Goal: Task Accomplishment & Management: Complete application form

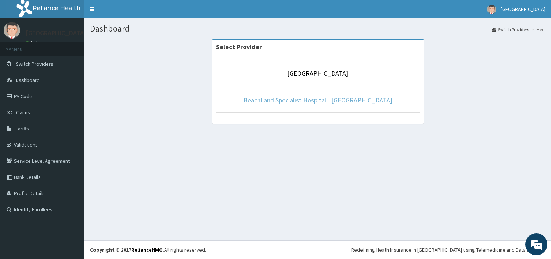
click at [330, 99] on link "BeachLand Specialist Hospital - [GEOGRAPHIC_DATA]" at bounding box center [317, 100] width 149 height 8
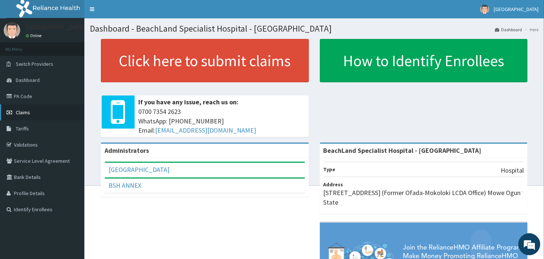
click at [41, 117] on link "Claims" at bounding box center [42, 112] width 84 height 16
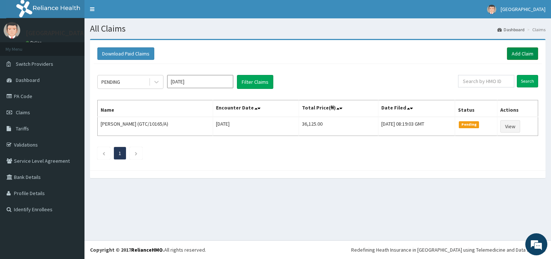
click at [527, 51] on link "Add Claim" at bounding box center [521, 53] width 31 height 12
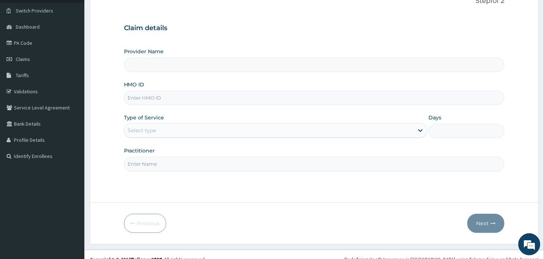
scroll to position [63, 0]
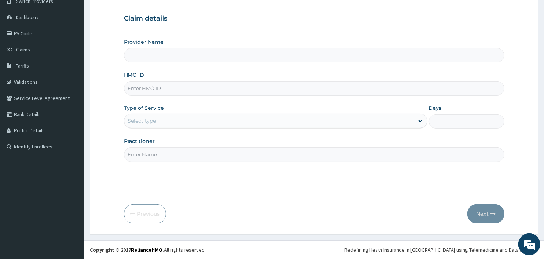
type input "BeachLand Specialist Hospital - [GEOGRAPHIC_DATA]"
click at [141, 90] on input "HMO ID" at bounding box center [314, 88] width 381 height 14
type input "GSV/14112/A"
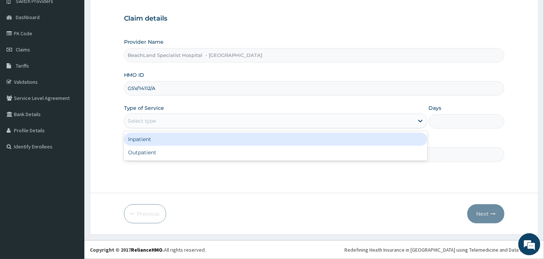
click at [180, 123] on div "Select type" at bounding box center [269, 121] width 290 height 12
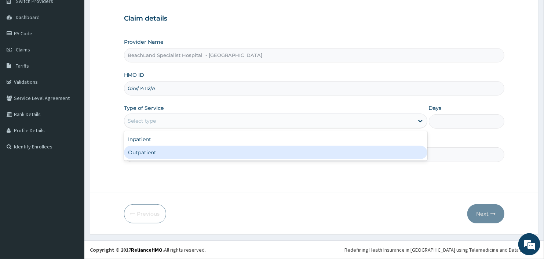
click at [179, 156] on div "Outpatient" at bounding box center [276, 152] width 304 height 13
type input "1"
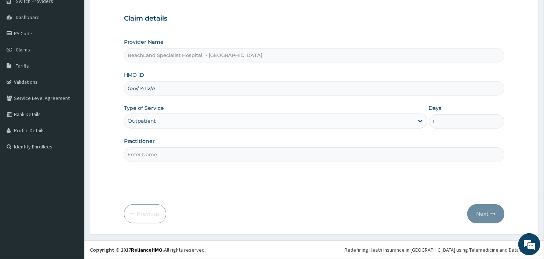
click at [141, 155] on input "Practitioner" at bounding box center [314, 154] width 381 height 14
type input "DR BOLAJI"
click at [482, 215] on button "Next" at bounding box center [486, 213] width 37 height 19
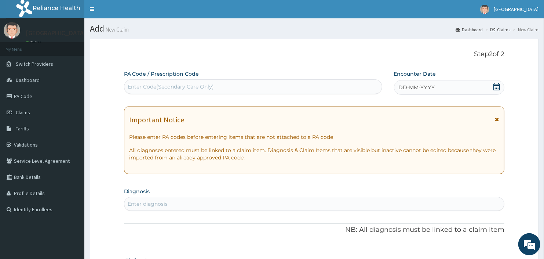
click at [155, 85] on div "Enter Code(Secondary Care Only)" at bounding box center [171, 86] width 86 height 7
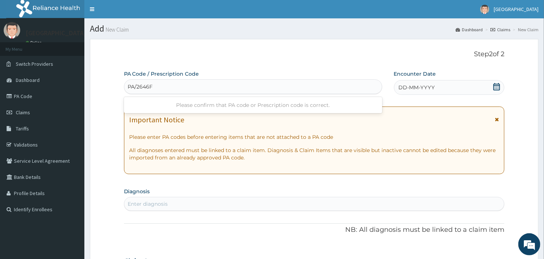
type input "PA/2646F4"
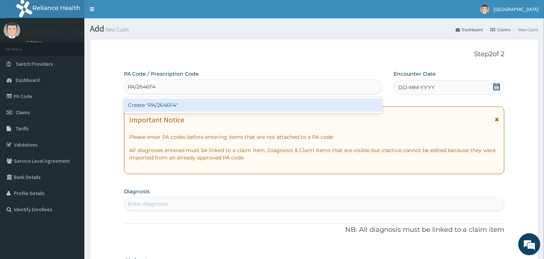
click at [186, 105] on div "Create "PA/2646F4"" at bounding box center [253, 104] width 258 height 13
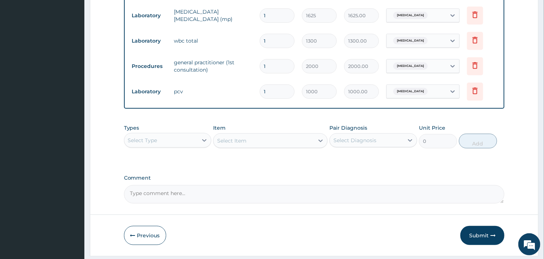
scroll to position [369, 0]
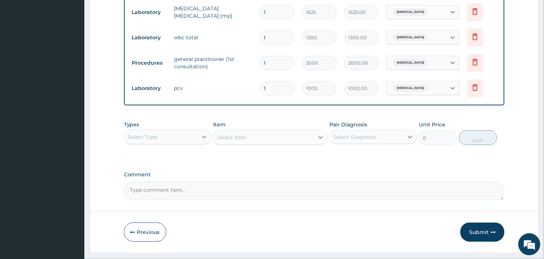
click at [169, 139] on div "Select Type" at bounding box center [161, 137] width 74 height 12
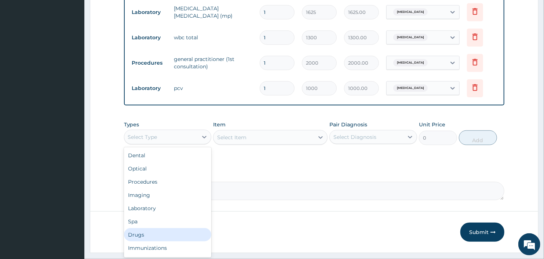
scroll to position [25, 0]
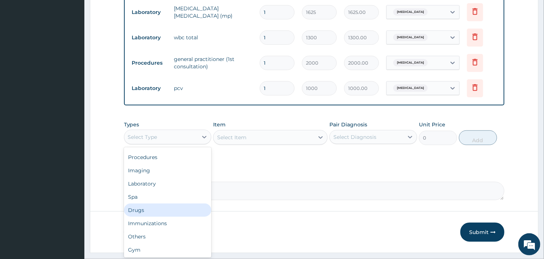
click at [156, 211] on div "Drugs" at bounding box center [168, 209] width 88 height 13
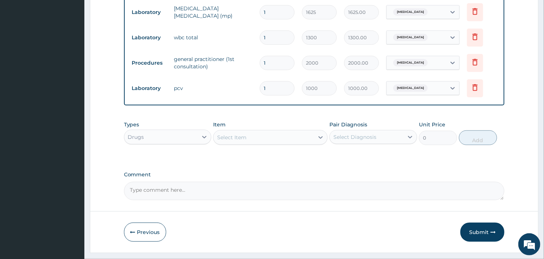
click at [268, 136] on div "Select Item" at bounding box center [264, 137] width 100 height 12
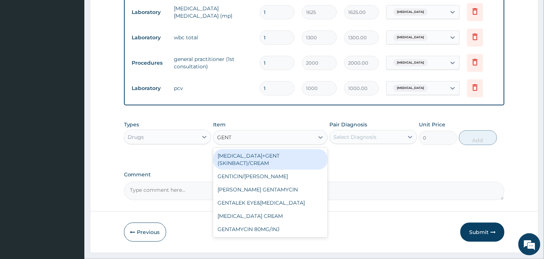
type input "GENTA"
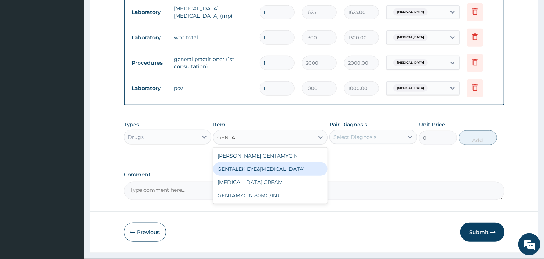
click at [288, 170] on div "GENTALEK EYE&EAR DROP" at bounding box center [270, 168] width 114 height 13
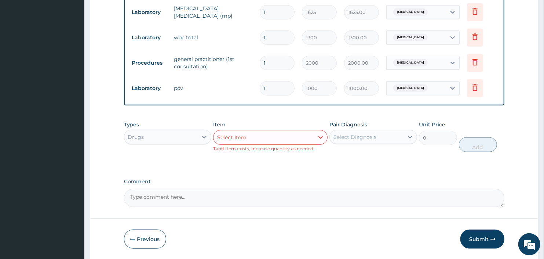
click at [273, 139] on div "Select Item" at bounding box center [264, 137] width 100 height 12
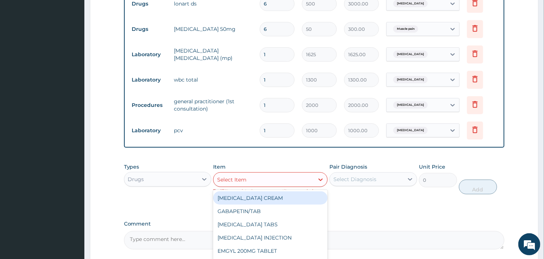
scroll to position [206, 0]
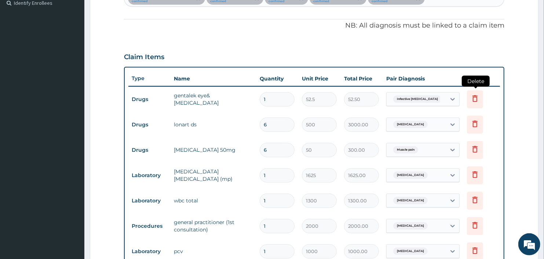
click at [478, 97] on icon at bounding box center [475, 98] width 5 height 7
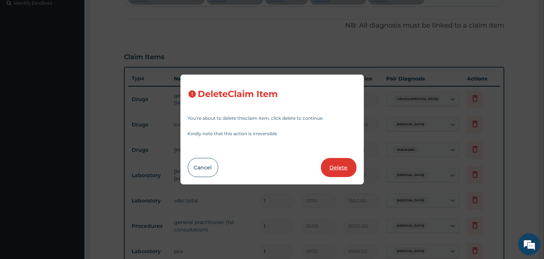
click at [340, 167] on button "Delete" at bounding box center [339, 167] width 36 height 19
type input "6"
type input "500"
type input "3000.00"
type input "50"
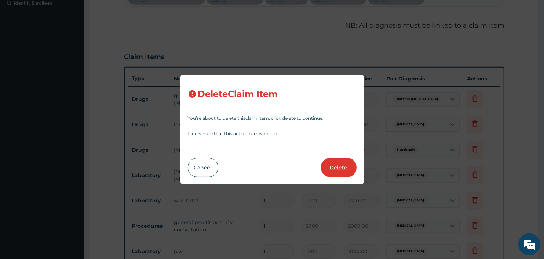
type input "300.00"
type input "1"
type input "1625"
type input "1625.00"
type input "1300"
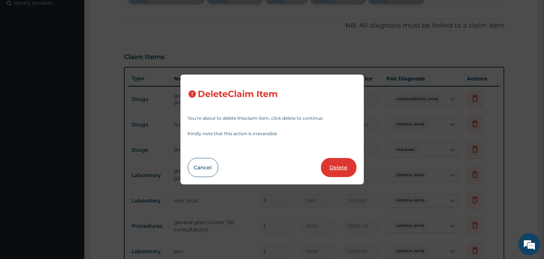
type input "1300.00"
type input "2000"
type input "2000.00"
type input "1000"
type input "1000.00"
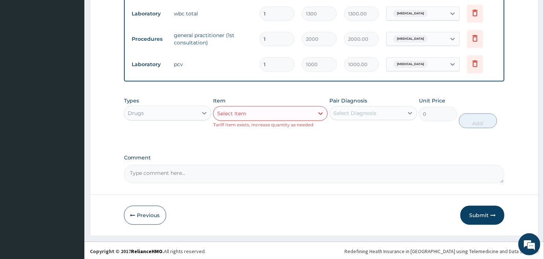
scroll to position [369, 0]
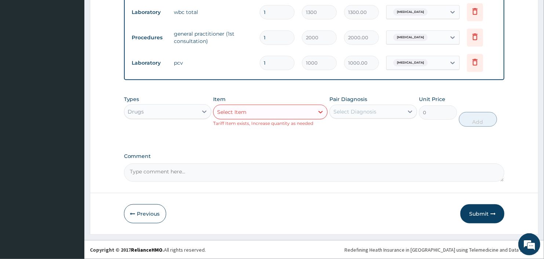
click at [255, 117] on div "Select Item" at bounding box center [264, 112] width 100 height 12
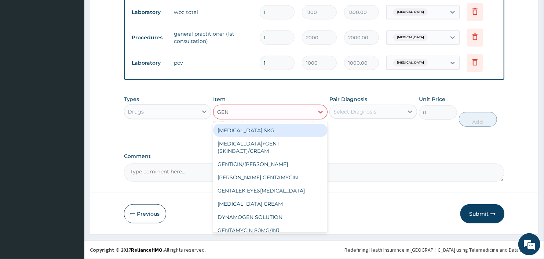
type input "GENT"
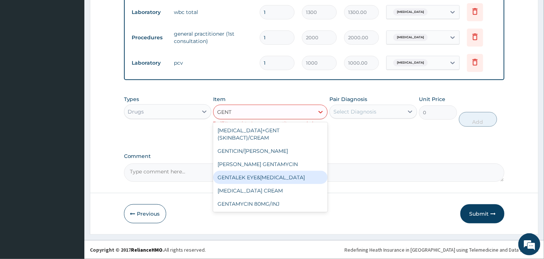
click at [266, 179] on div "GENTALEK EYE&EAR DROP" at bounding box center [270, 177] width 114 height 13
type input "52.5"
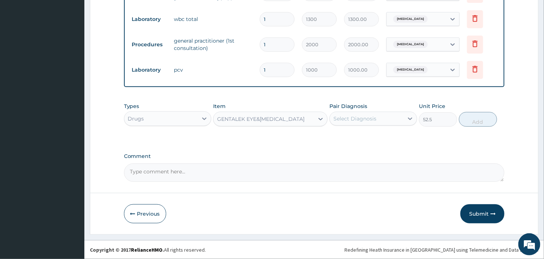
scroll to position [362, 0]
click at [256, 120] on div "GENTALEK EYE&EAR DROP" at bounding box center [260, 118] width 87 height 7
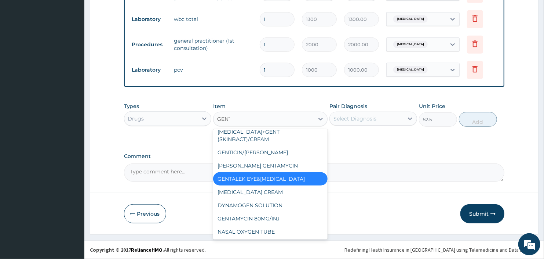
scroll to position [0, 0]
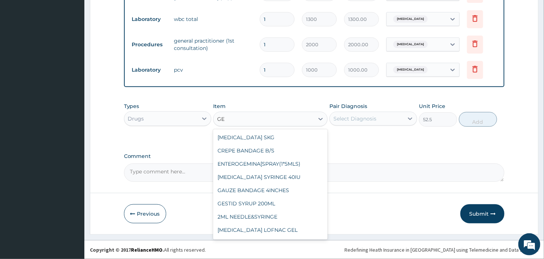
type input "G"
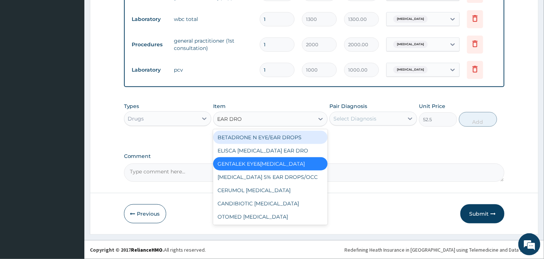
type input "EAR DROP"
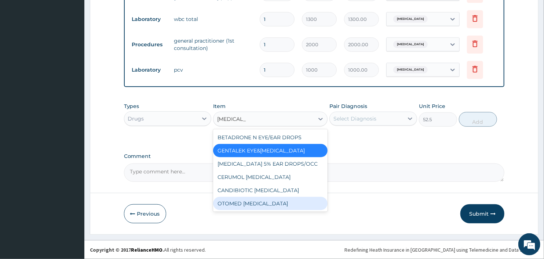
click at [269, 208] on div "OTOMED EAR DROP" at bounding box center [270, 203] width 114 height 13
type input "2000"
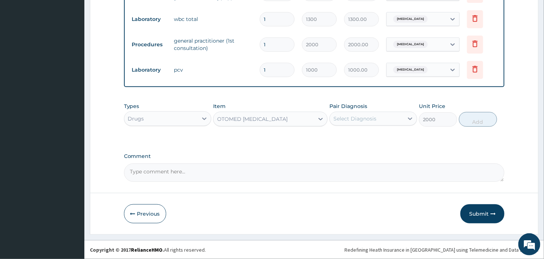
drag, startPoint x: 361, startPoint y: 115, endPoint x: 364, endPoint y: 122, distance: 7.2
click at [362, 116] on div "Select Diagnosis" at bounding box center [355, 118] width 43 height 7
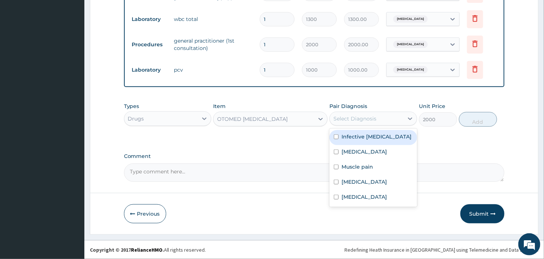
click at [377, 137] on label "Infective conjunctivitis" at bounding box center [377, 136] width 70 height 7
checkbox input "true"
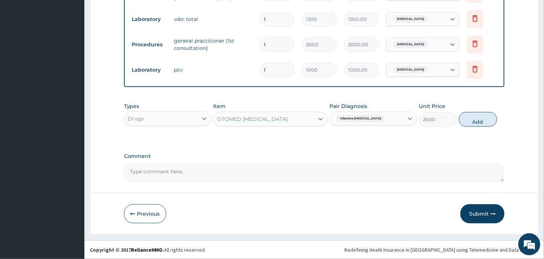
click at [274, 120] on div "OTOMED EAR DROP" at bounding box center [264, 119] width 100 height 12
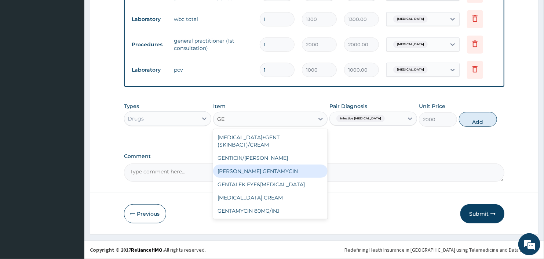
type input "G"
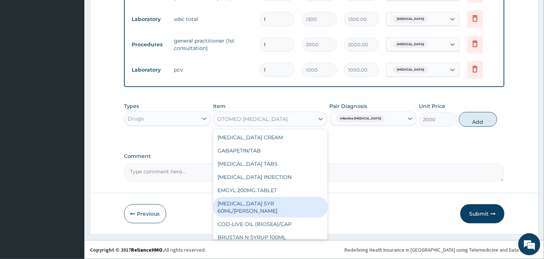
scroll to position [122, 0]
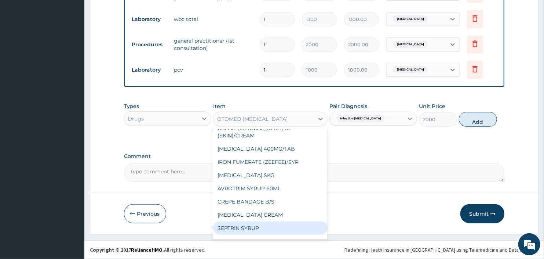
click at [415, 157] on label "Comment" at bounding box center [314, 156] width 381 height 6
click at [415, 163] on textarea "Comment" at bounding box center [314, 172] width 381 height 18
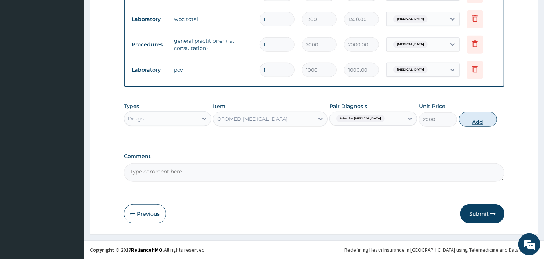
click at [477, 122] on button "Add" at bounding box center [478, 119] width 38 height 15
type input "0"
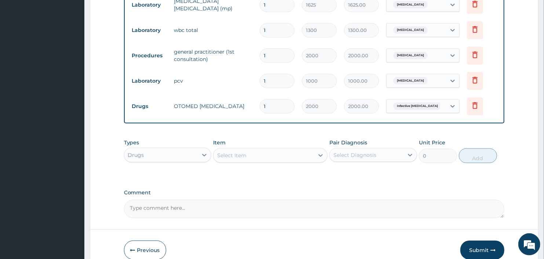
scroll to position [388, 0]
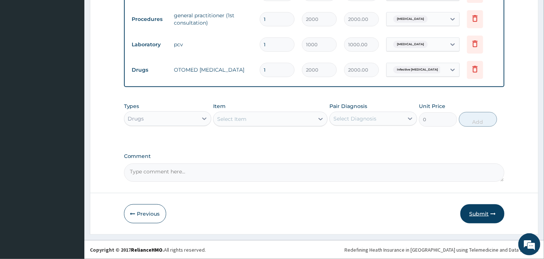
click at [482, 215] on button "Submit" at bounding box center [483, 213] width 44 height 19
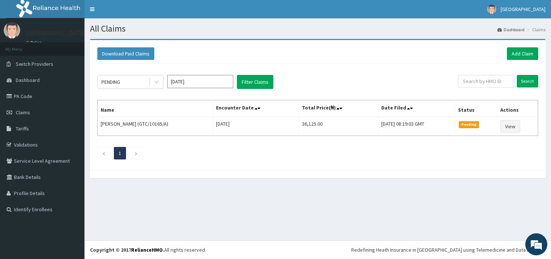
drag, startPoint x: 142, startPoint y: 79, endPoint x: 141, endPoint y: 90, distance: 11.0
click at [142, 80] on div "PENDING" at bounding box center [123, 82] width 51 height 12
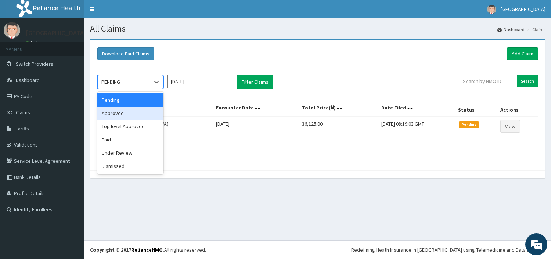
click at [129, 115] on div "Approved" at bounding box center [130, 112] width 66 height 13
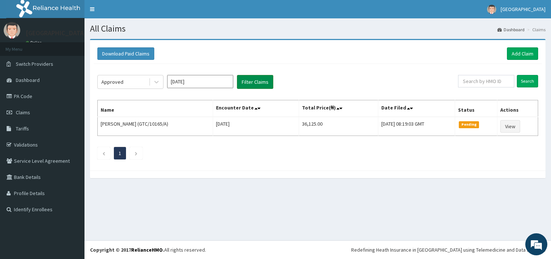
click at [261, 86] on button "Filter Claims" at bounding box center [255, 82] width 36 height 14
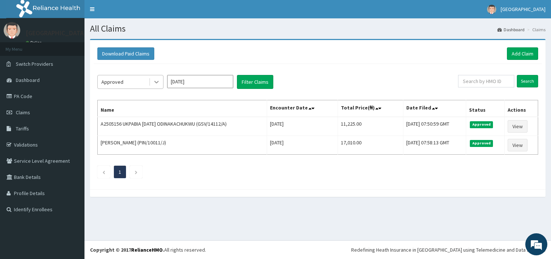
click at [153, 79] on icon at bounding box center [156, 81] width 7 height 7
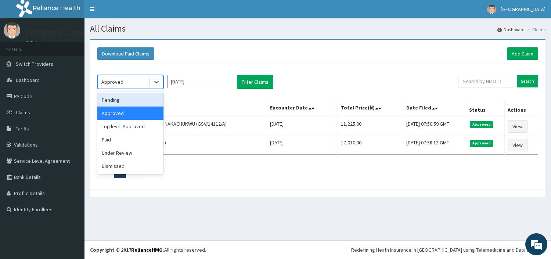
click at [129, 98] on div "Pending" at bounding box center [130, 99] width 66 height 13
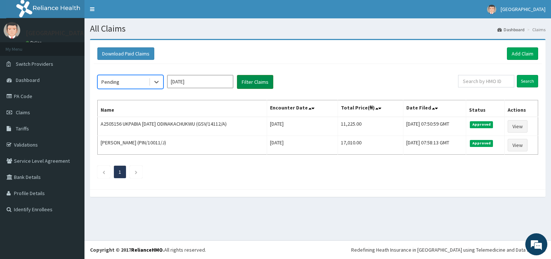
click at [257, 84] on button "Filter Claims" at bounding box center [255, 82] width 36 height 14
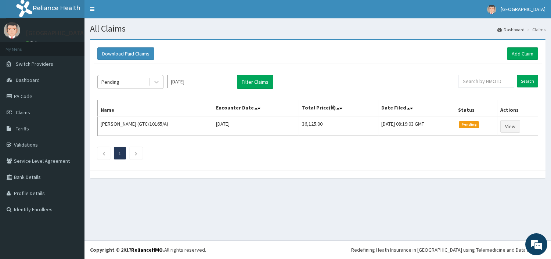
click at [141, 79] on div "Pending" at bounding box center [123, 82] width 51 height 12
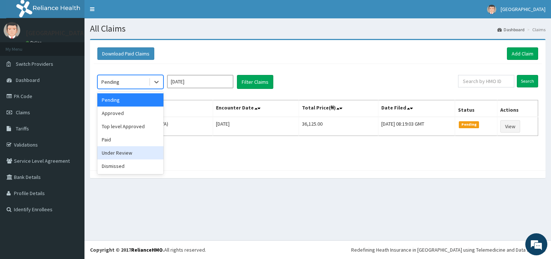
click at [122, 153] on div "Under Review" at bounding box center [130, 152] width 66 height 13
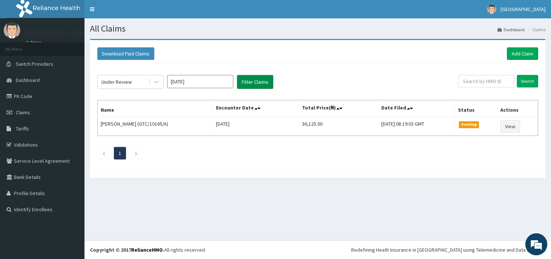
click at [251, 81] on button "Filter Claims" at bounding box center [255, 82] width 36 height 14
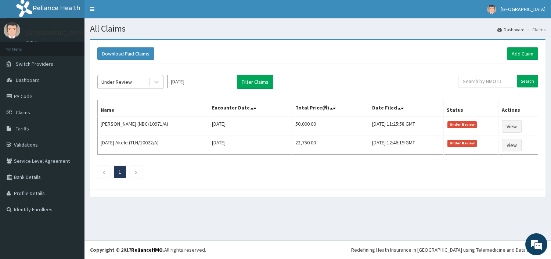
click at [133, 82] on div "Under Review" at bounding box center [123, 82] width 51 height 12
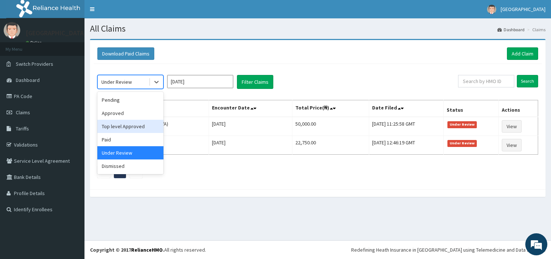
click at [137, 127] on div "Top level Approved" at bounding box center [130, 126] width 66 height 13
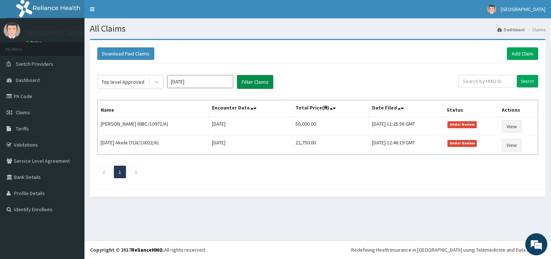
click at [262, 81] on button "Filter Claims" at bounding box center [255, 82] width 36 height 14
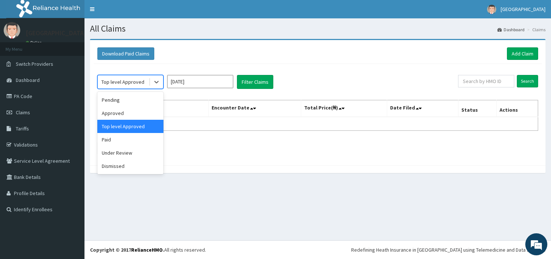
click at [131, 78] on div "Top level Approved" at bounding box center [122, 81] width 43 height 7
click at [137, 110] on div "Approved" at bounding box center [130, 112] width 66 height 13
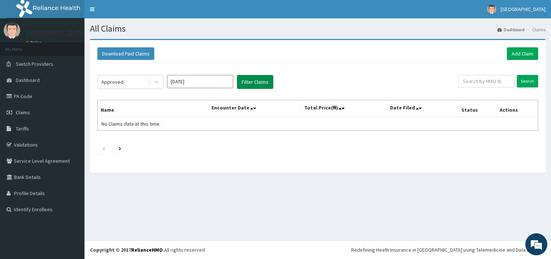
click at [250, 81] on button "Filter Claims" at bounding box center [255, 82] width 36 height 14
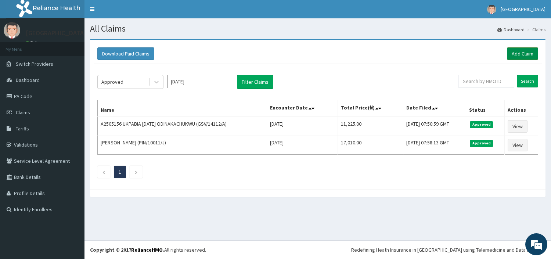
click at [529, 54] on link "Add Claim" at bounding box center [521, 53] width 31 height 12
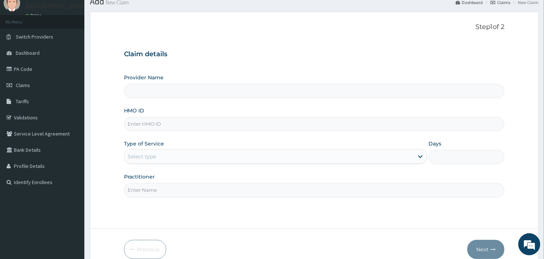
scroll to position [63, 0]
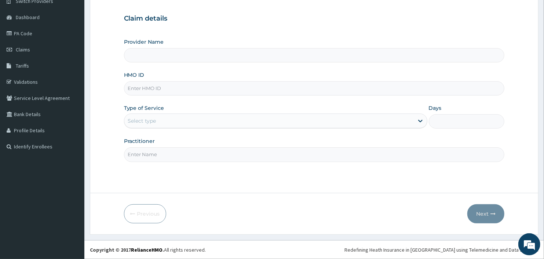
type input "BeachLand Specialist Hospital - Annex"
click at [148, 90] on input "HMO ID" at bounding box center [314, 88] width 381 height 14
type input "CRH/10077/A"
click at [160, 120] on div "Select type" at bounding box center [269, 121] width 290 height 12
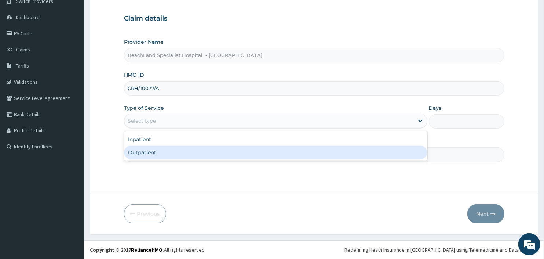
click at [164, 151] on div "Outpatient" at bounding box center [276, 152] width 304 height 13
type input "1"
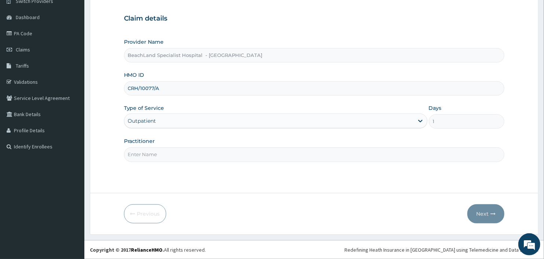
click at [149, 158] on input "Practitioner" at bounding box center [314, 154] width 381 height 14
type input "DR AJALA"
click at [482, 215] on button "Next" at bounding box center [486, 213] width 37 height 19
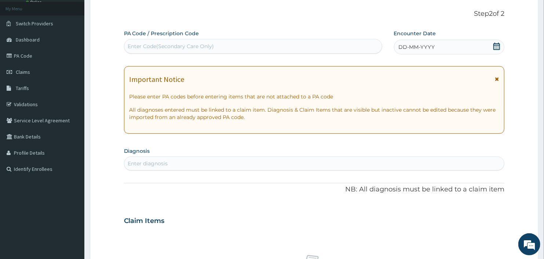
scroll to position [22, 0]
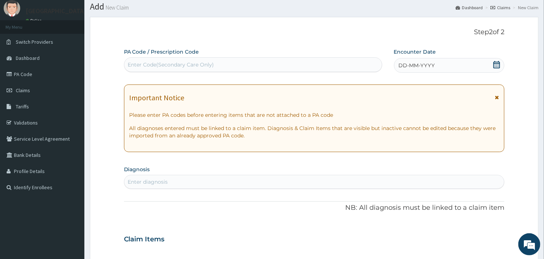
click at [198, 61] on div "Enter Code(Secondary Care Only)" at bounding box center [171, 64] width 86 height 7
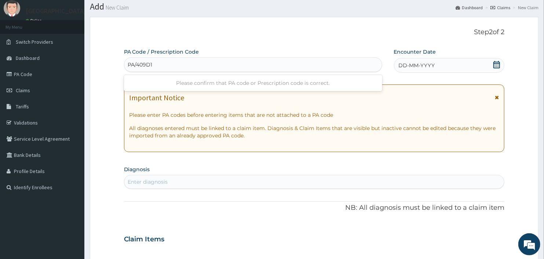
type input "PA/409D12"
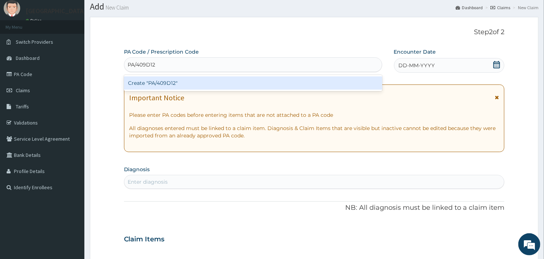
click at [232, 80] on div "Create "PA/409D12"" at bounding box center [253, 82] width 258 height 13
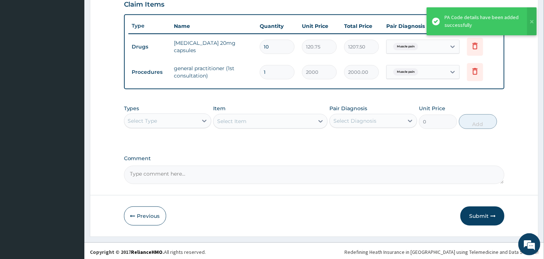
scroll to position [260, 0]
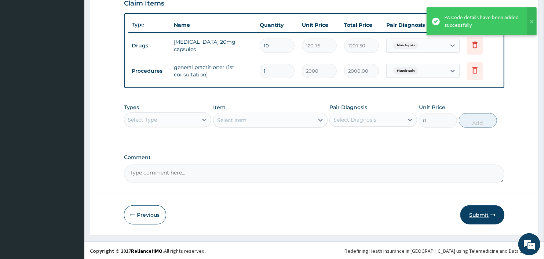
click at [480, 218] on button "Submit" at bounding box center [483, 214] width 44 height 19
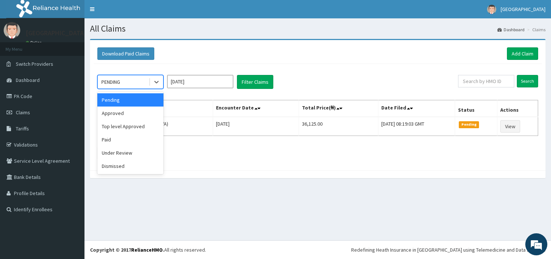
click at [139, 83] on div "PENDING" at bounding box center [123, 82] width 51 height 12
click at [138, 110] on div "Approved" at bounding box center [130, 112] width 66 height 13
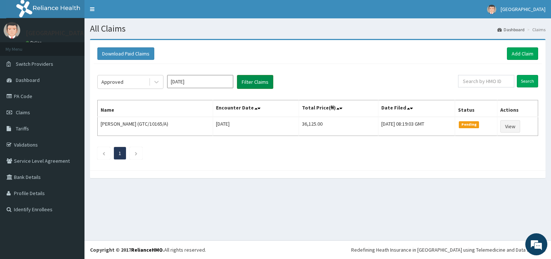
click at [256, 81] on button "Filter Claims" at bounding box center [255, 82] width 36 height 14
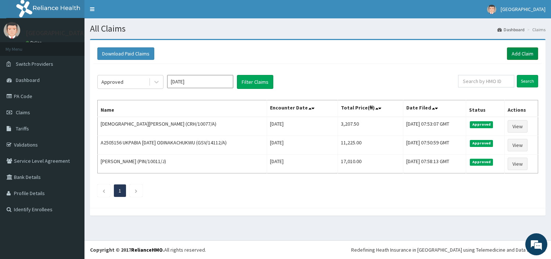
click at [526, 57] on link "Add Claim" at bounding box center [521, 53] width 31 height 12
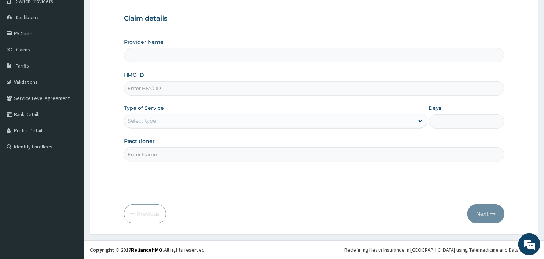
type input "BeachLand Specialist Hospital - [GEOGRAPHIC_DATA]"
click at [151, 87] on input "HMO ID" at bounding box center [314, 88] width 381 height 14
type input "MCE/10011/B"
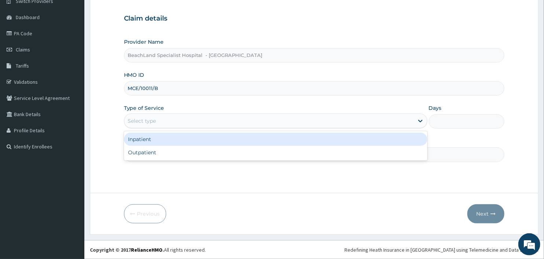
click at [173, 117] on div "Select type" at bounding box center [269, 121] width 290 height 12
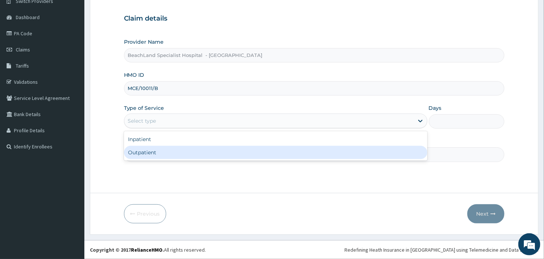
click at [180, 152] on div "Outpatient" at bounding box center [276, 152] width 304 height 13
type input "1"
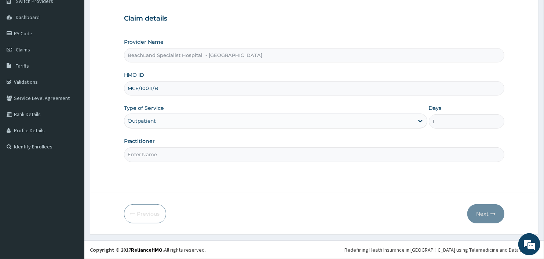
click at [173, 153] on input "Practitioner" at bounding box center [314, 154] width 381 height 14
type input "[PERSON_NAME]"
click at [488, 215] on button "Next" at bounding box center [486, 213] width 37 height 19
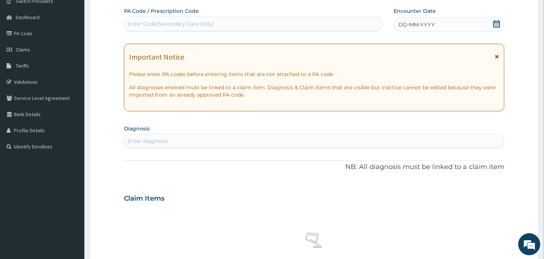
click at [163, 24] on div "Enter Code(Secondary Care Only)" at bounding box center [171, 23] width 86 height 7
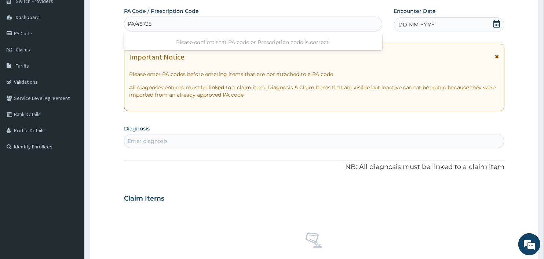
type input "PA/487356"
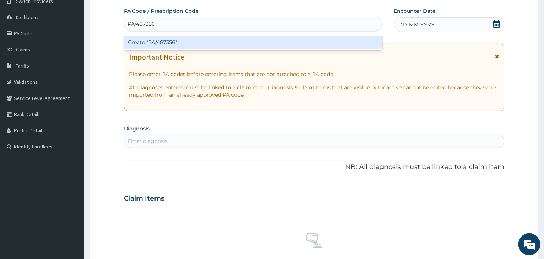
click at [192, 41] on div "Create "PA/487356"" at bounding box center [253, 42] width 258 height 13
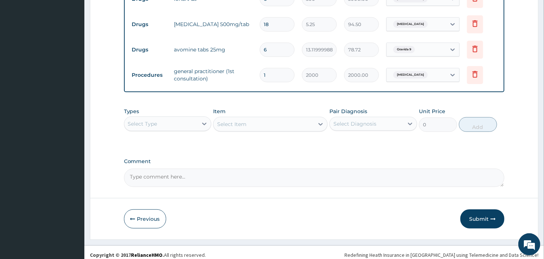
scroll to position [311, 0]
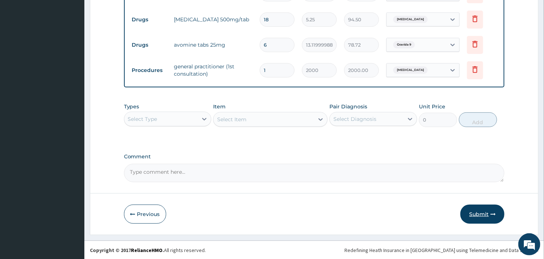
click at [478, 213] on button "Submit" at bounding box center [483, 213] width 44 height 19
click at [482, 211] on button "Submit" at bounding box center [483, 213] width 44 height 19
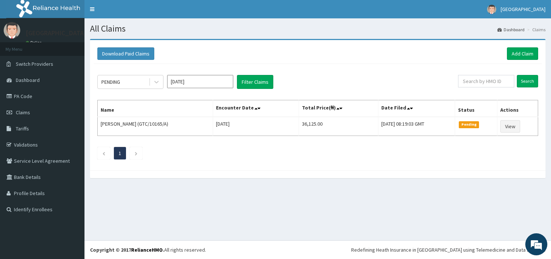
drag, startPoint x: 120, startPoint y: 83, endPoint x: 122, endPoint y: 90, distance: 7.5
click at [121, 84] on div "PENDING" at bounding box center [123, 82] width 51 height 12
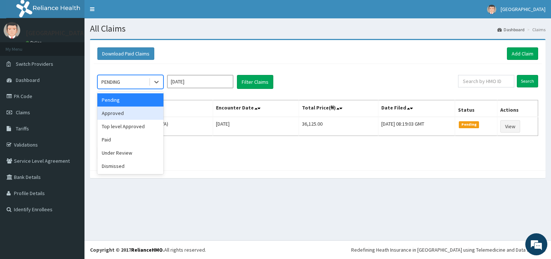
click at [123, 110] on div "Approved" at bounding box center [130, 112] width 66 height 13
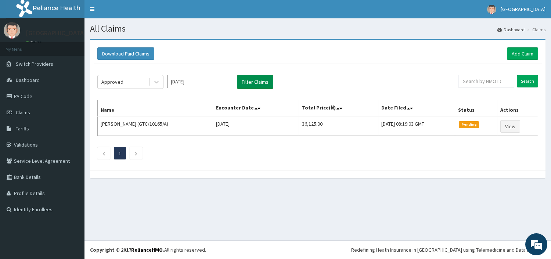
click at [249, 83] on button "Filter Claims" at bounding box center [255, 82] width 36 height 14
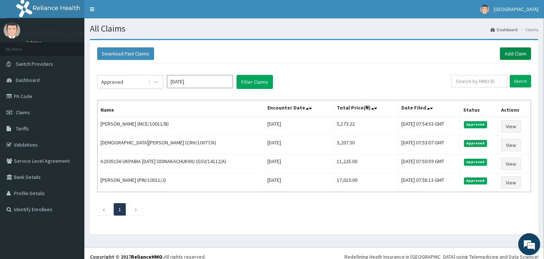
click at [507, 52] on link "Add Claim" at bounding box center [515, 53] width 31 height 12
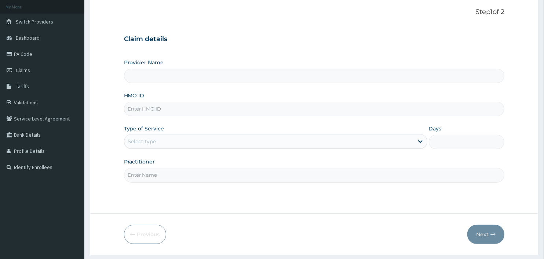
scroll to position [63, 0]
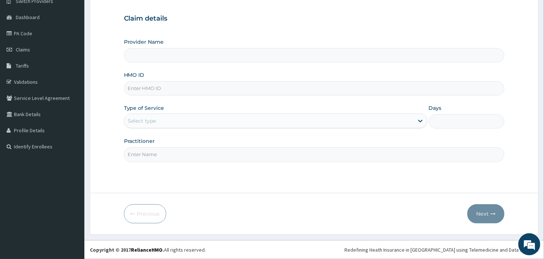
type input "BeachLand Specialist Hospital - [GEOGRAPHIC_DATA]"
click at [133, 88] on input "HMO ID" at bounding box center [314, 88] width 381 height 14
type input "KUD/10525/A"
click at [151, 117] on div "Select type" at bounding box center [142, 120] width 28 height 7
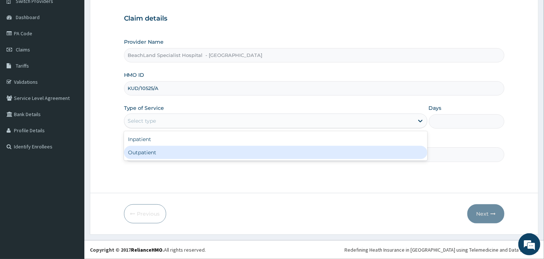
click at [161, 150] on div "Outpatient" at bounding box center [276, 152] width 304 height 13
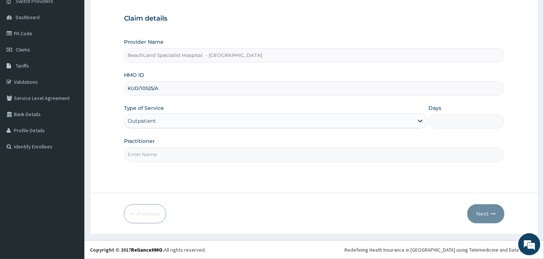
type input "1"
click at [155, 152] on input "Practitioner" at bounding box center [314, 154] width 381 height 14
type input "DR VICTORY"
click at [480, 209] on button "Next" at bounding box center [486, 213] width 37 height 19
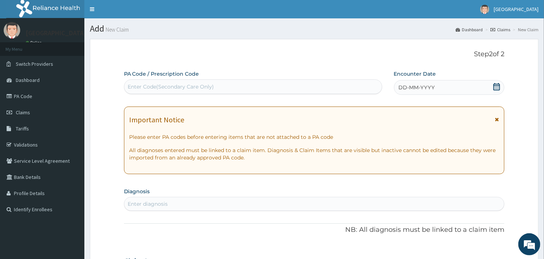
click at [167, 83] on div "Enter Code(Secondary Care Only)" at bounding box center [171, 86] width 86 height 7
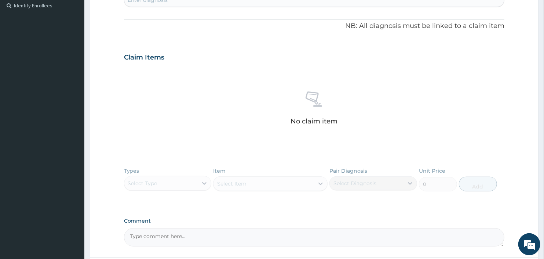
scroll to position [122, 0]
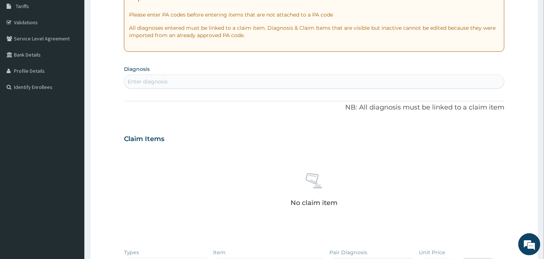
click at [206, 84] on div "Enter diagnosis" at bounding box center [314, 82] width 380 height 12
type input "MALA"
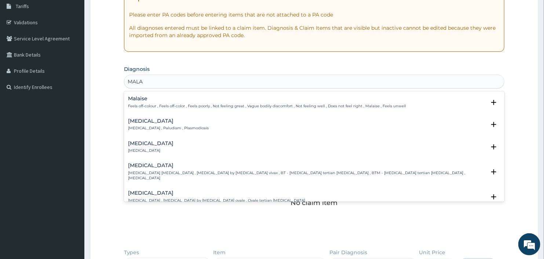
click at [141, 119] on h4 "[MEDICAL_DATA]" at bounding box center [168, 121] width 81 height 6
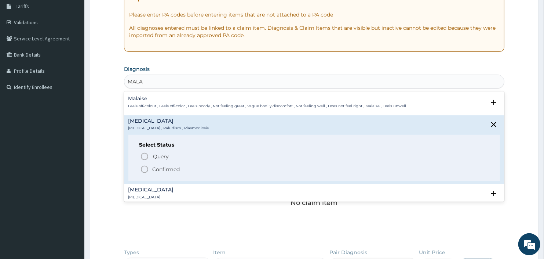
click at [144, 169] on icon "status option filled" at bounding box center [144, 169] width 9 height 9
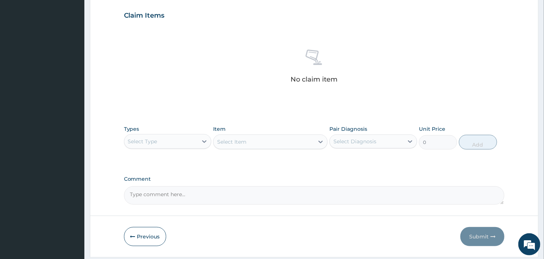
scroll to position [270, 0]
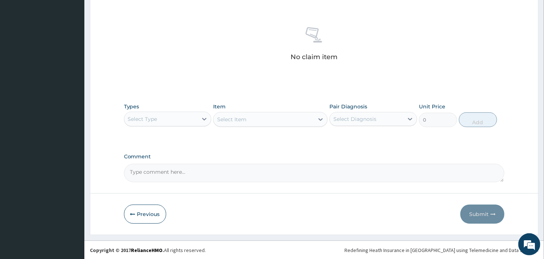
click at [181, 124] on div "Select Type" at bounding box center [161, 119] width 74 height 12
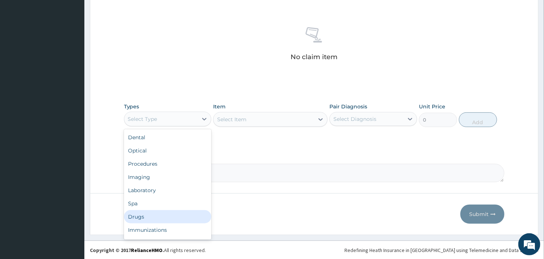
drag, startPoint x: 153, startPoint y: 212, endPoint x: 184, endPoint y: 175, distance: 47.5
click at [155, 211] on div "Drugs" at bounding box center [168, 216] width 88 height 13
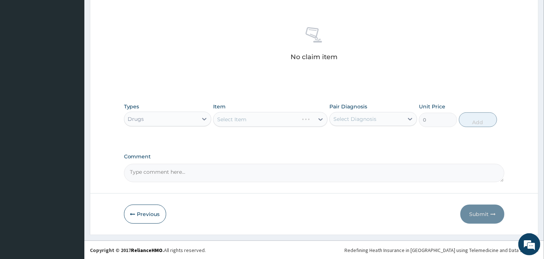
click at [270, 121] on div "Select Item" at bounding box center [270, 119] width 114 height 15
click at [275, 121] on div "Select Item" at bounding box center [264, 119] width 100 height 12
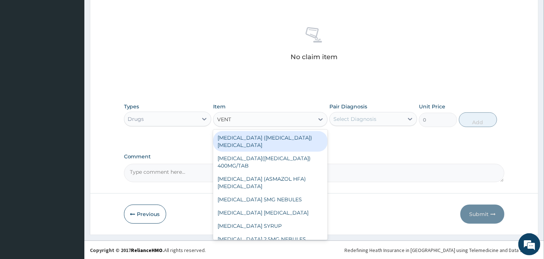
type input "VENTO"
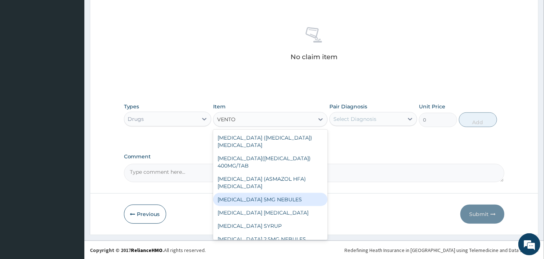
click at [270, 193] on div "VENTOLIN 5MG NEBULES" at bounding box center [270, 199] width 114 height 13
type input "131.25"
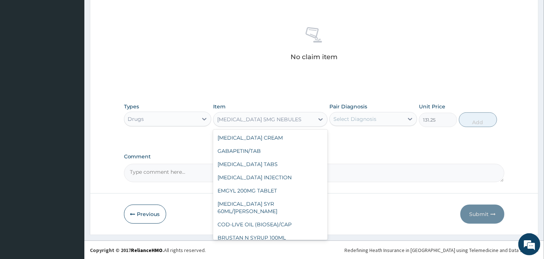
click at [268, 119] on div "VENTOLIN 5MG NEBULES" at bounding box center [259, 119] width 84 height 7
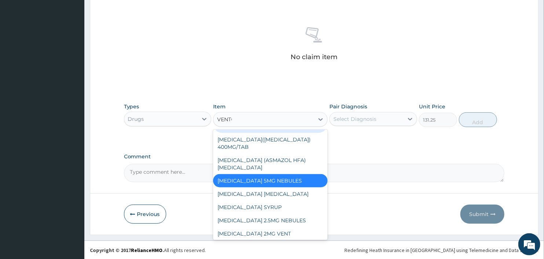
scroll to position [6, 0]
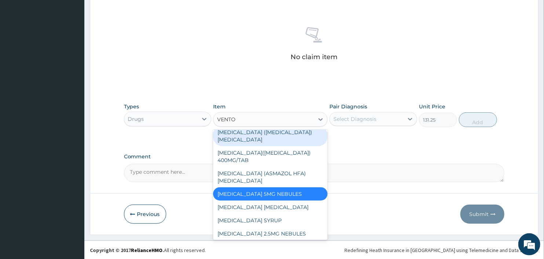
type input "VENTOL"
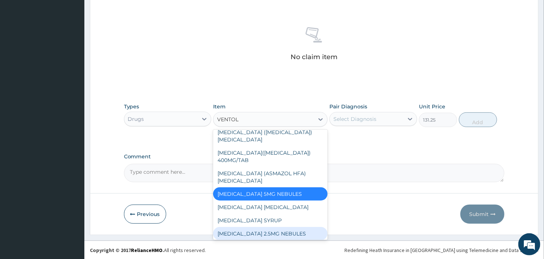
click at [250, 227] on div "VENTOLIN 2.5MG NEBULES" at bounding box center [270, 233] width 114 height 13
type input "78.75"
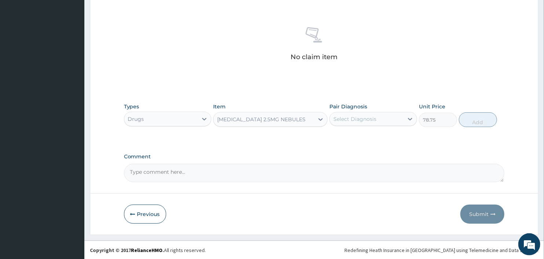
click at [282, 119] on div "VENTOLIN 2.5MG NEBULES" at bounding box center [261, 119] width 88 height 7
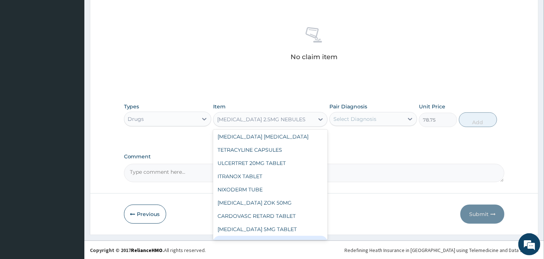
scroll to position [7724, 0]
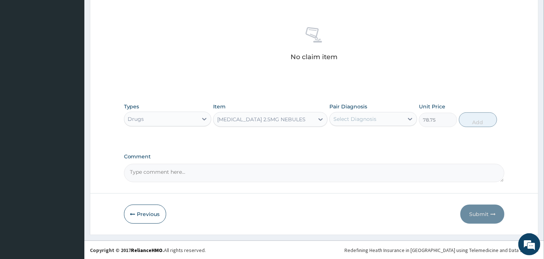
click at [286, 117] on div "VENTOLIN 2.5MG NEBULES" at bounding box center [261, 119] width 88 height 7
click at [361, 119] on div "Select Diagnosis" at bounding box center [355, 118] width 43 height 7
click at [368, 137] on div "Malaria" at bounding box center [374, 137] width 88 height 15
click at [336, 136] on input "checkbox" at bounding box center [336, 137] width 5 height 5
checkbox input "false"
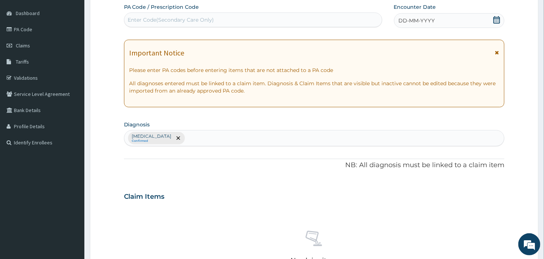
scroll to position [66, 0]
click at [177, 138] on icon "remove selection option" at bounding box center [179, 139] width 4 height 4
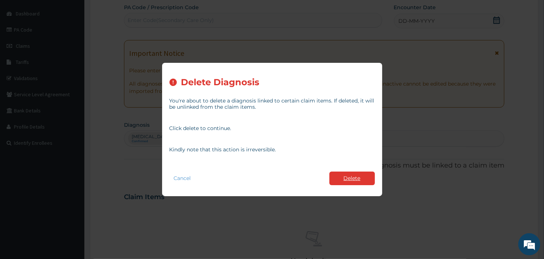
click at [335, 176] on button "Delete" at bounding box center [353, 178] width 46 height 14
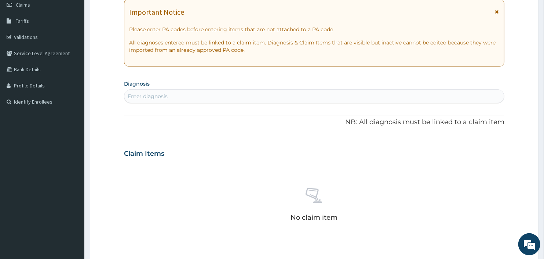
scroll to position [107, 0]
click at [161, 91] on div "Enter diagnosis" at bounding box center [314, 97] width 380 height 12
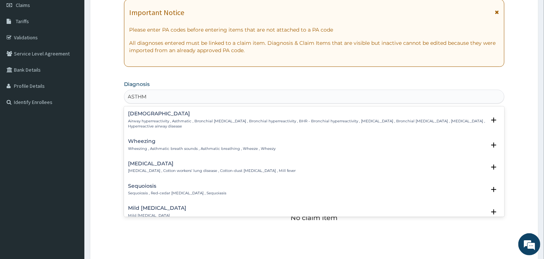
type input "ASTHMA"
click at [173, 119] on p "Airway hyperreactivity , Asthmatic , Bronchial asthma , Bronchial hyperreactivi…" at bounding box center [307, 124] width 358 height 11
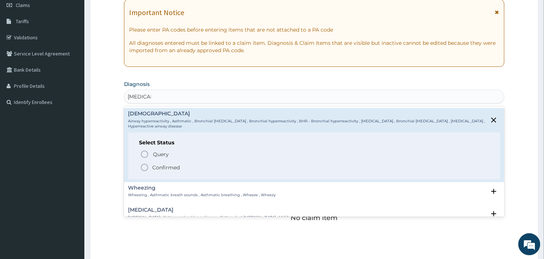
click at [145, 166] on icon "status option filled" at bounding box center [144, 167] width 9 height 9
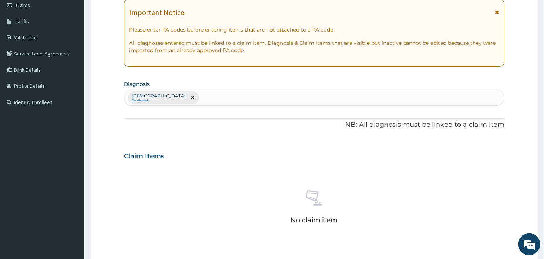
click at [197, 92] on div "Asthma Confirmed" at bounding box center [314, 97] width 380 height 15
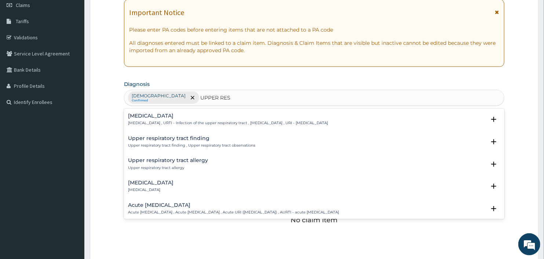
type input "UPPER RESP"
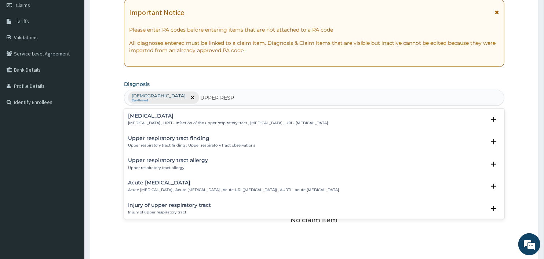
click at [178, 118] on h4 "Upper respiratory infection" at bounding box center [228, 116] width 200 height 6
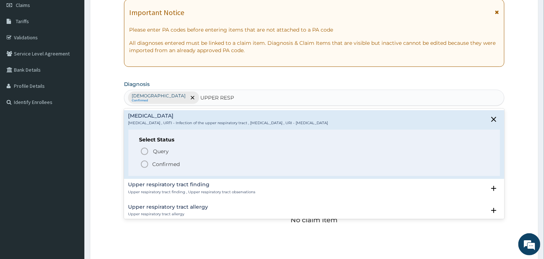
click at [148, 164] on circle "status option filled" at bounding box center [144, 164] width 7 height 7
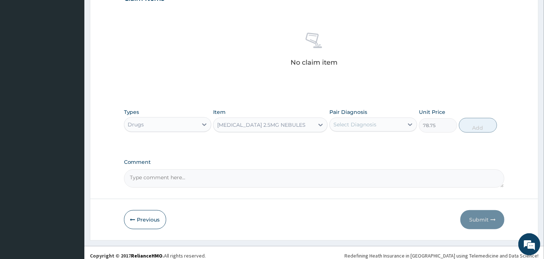
scroll to position [270, 0]
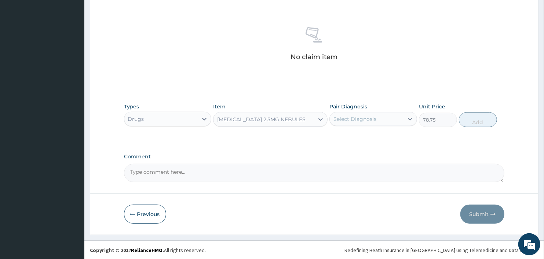
click at [173, 115] on div "Drugs" at bounding box center [161, 119] width 74 height 12
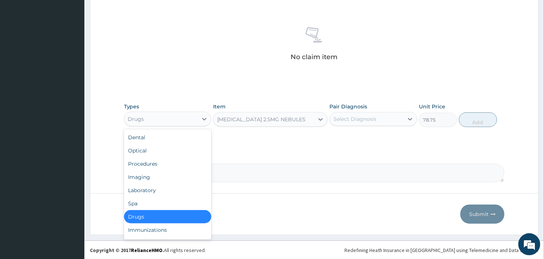
click at [251, 167] on textarea "Comment" at bounding box center [314, 173] width 381 height 18
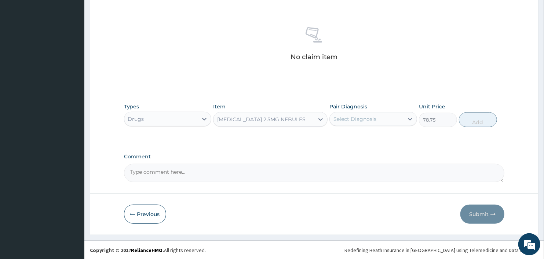
click at [388, 118] on div "Select Diagnosis" at bounding box center [367, 119] width 74 height 12
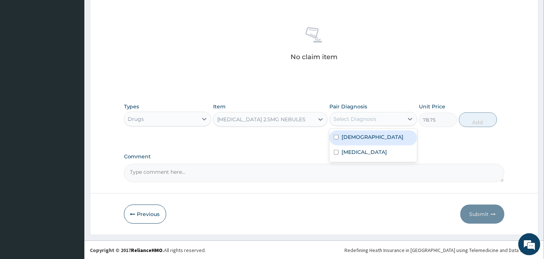
click at [357, 137] on label "Asthma" at bounding box center [373, 136] width 62 height 7
checkbox input "true"
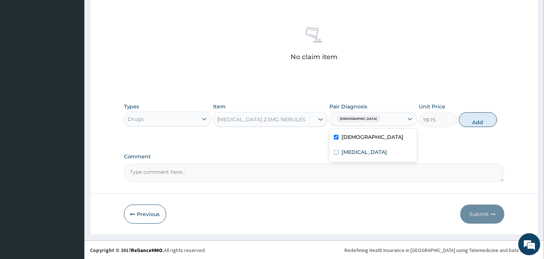
click at [257, 117] on div "VENTOLIN 2.5MG NEBULES" at bounding box center [261, 119] width 88 height 7
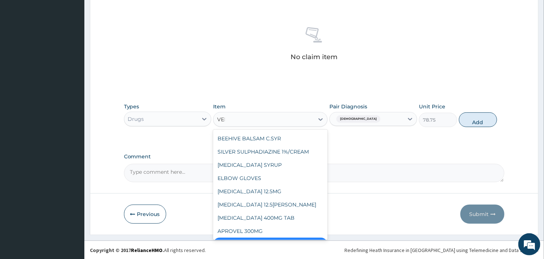
scroll to position [0, 0]
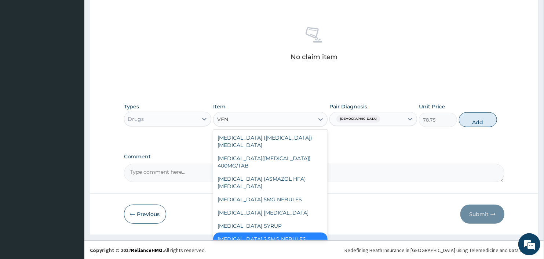
type input "VENT"
click at [293, 193] on div "VENTOLIN 5MG NEBULES" at bounding box center [270, 199] width 114 height 13
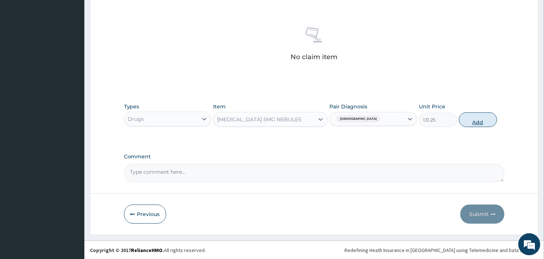
click at [473, 122] on button "Add" at bounding box center [478, 119] width 38 height 15
type input "0"
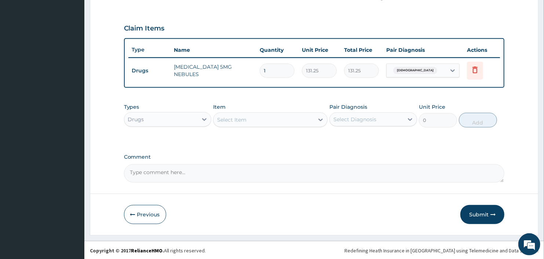
click at [160, 119] on div "Drugs" at bounding box center [161, 119] width 74 height 12
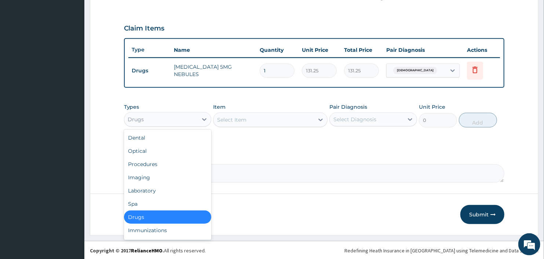
click at [284, 123] on div "Select Item" at bounding box center [264, 120] width 100 height 12
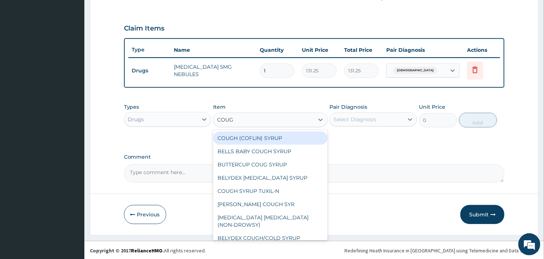
type input "COUGH"
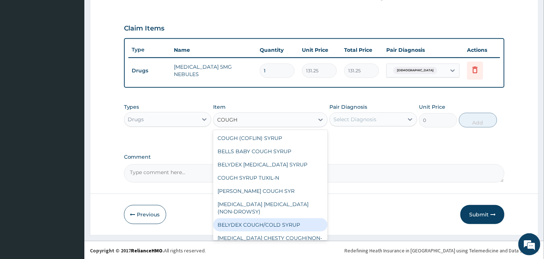
scroll to position [39, 0]
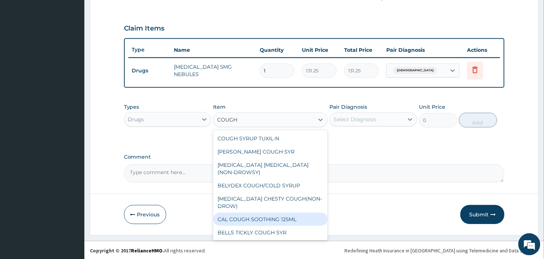
click at [266, 214] on div "CAL COUGH SOOTHING 125ML" at bounding box center [270, 218] width 114 height 13
type input "1030"
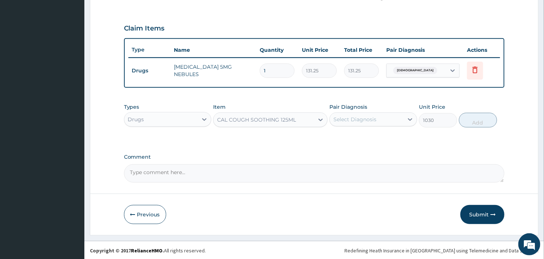
click at [371, 119] on div "Select Diagnosis" at bounding box center [355, 119] width 43 height 7
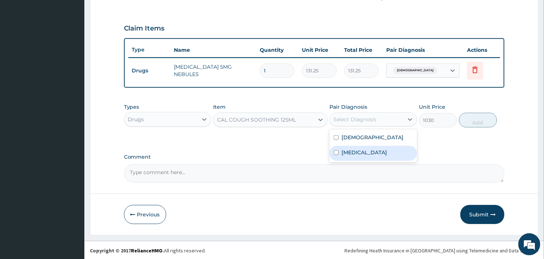
click at [375, 152] on label "Upper respiratory infection" at bounding box center [365, 152] width 46 height 7
checkbox input "true"
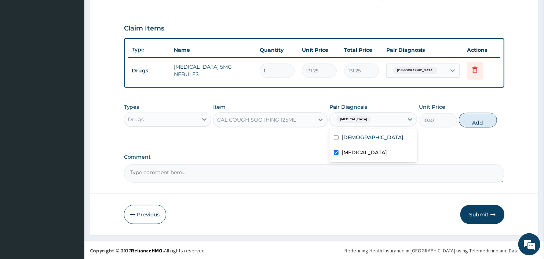
click at [469, 120] on button "Add" at bounding box center [478, 120] width 38 height 15
type input "0"
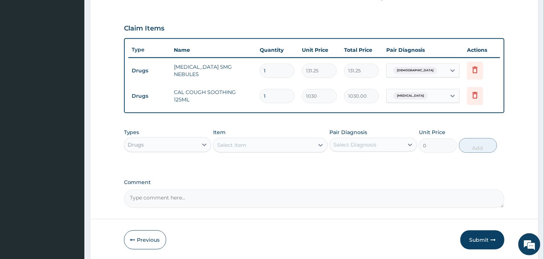
click at [171, 142] on div "Drugs" at bounding box center [161, 145] width 74 height 12
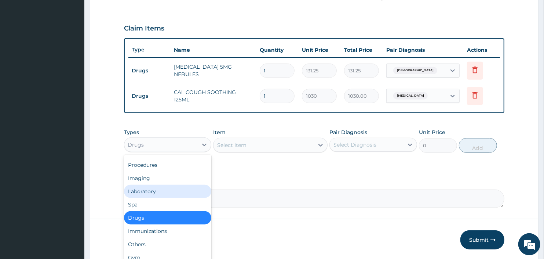
scroll to position [0, 0]
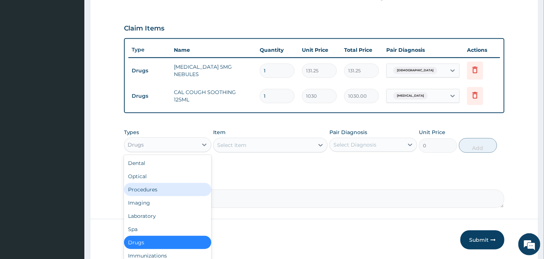
click at [170, 188] on div "Procedures" at bounding box center [168, 189] width 88 height 13
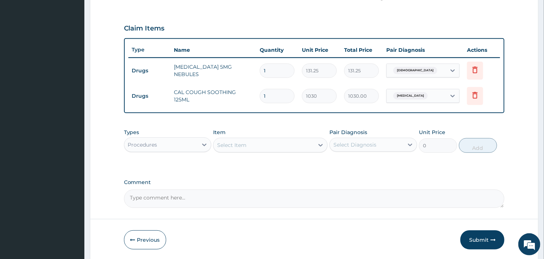
click at [266, 143] on div "Select Item" at bounding box center [264, 145] width 100 height 12
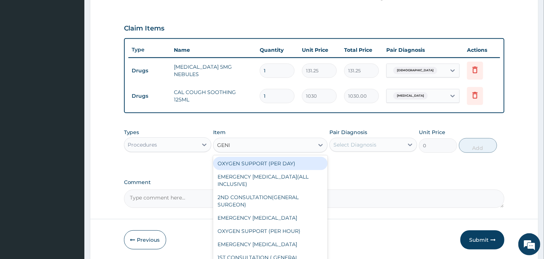
type input "GENER"
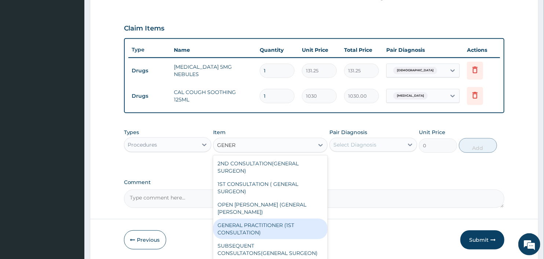
click at [248, 218] on div "GENERAL PRACTITIONER (1ST CONSULTATION)" at bounding box center [270, 228] width 114 height 21
type input "2000"
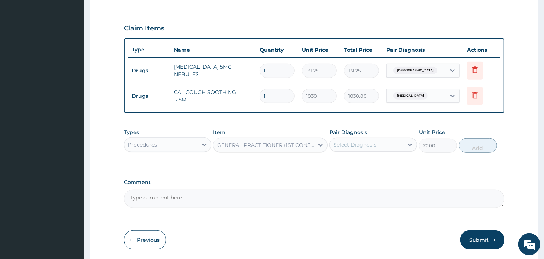
click at [376, 136] on div "Pair Diagnosis Select Diagnosis" at bounding box center [374, 140] width 88 height 24
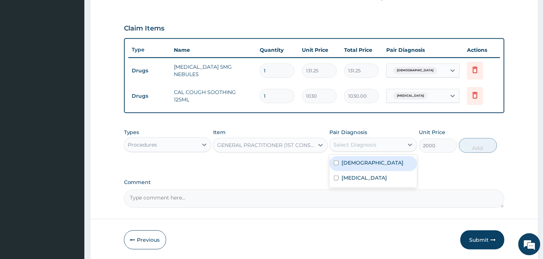
click at [374, 145] on div "Select Diagnosis" at bounding box center [355, 144] width 43 height 7
click at [373, 164] on div "Asthma" at bounding box center [374, 163] width 88 height 15
checkbox input "true"
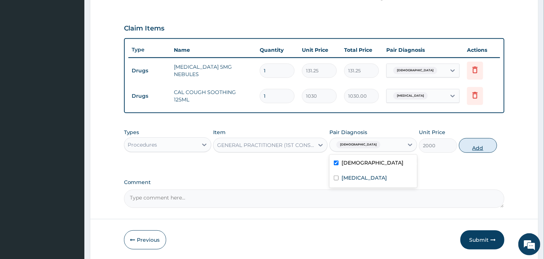
click at [472, 144] on button "Add" at bounding box center [478, 145] width 38 height 15
type input "0"
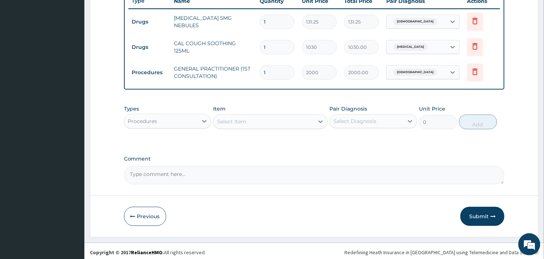
scroll to position [286, 0]
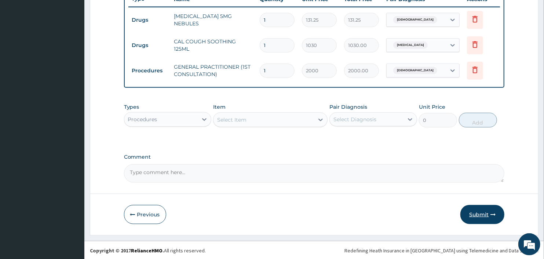
click at [478, 212] on button "Submit" at bounding box center [483, 214] width 44 height 19
click at [491, 213] on icon "button" at bounding box center [493, 214] width 5 height 5
click at [481, 217] on button "Submit" at bounding box center [483, 214] width 44 height 19
click at [482, 212] on button "Submit" at bounding box center [483, 214] width 44 height 19
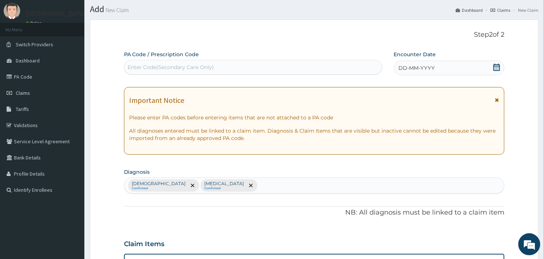
scroll to position [0, 0]
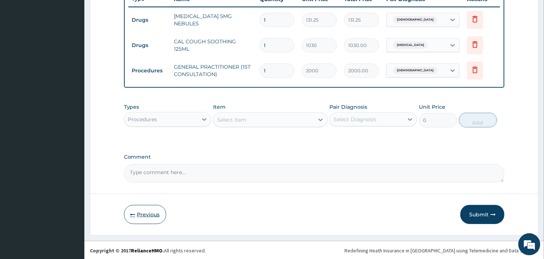
click at [155, 215] on button "Previous" at bounding box center [145, 214] width 42 height 19
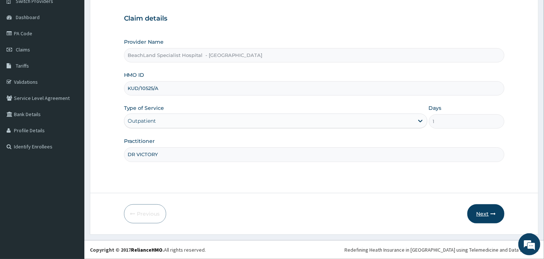
click at [502, 214] on button "Next" at bounding box center [486, 213] width 37 height 19
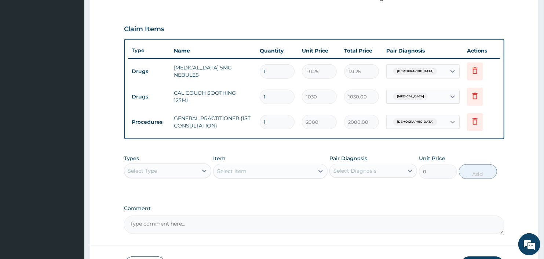
scroll to position [266, 0]
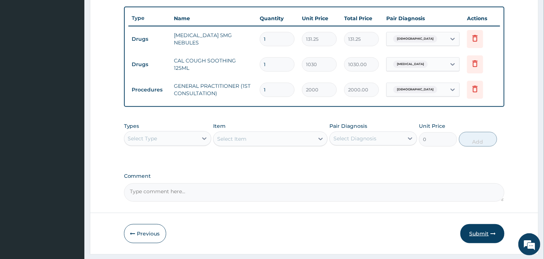
click at [486, 233] on button "Submit" at bounding box center [483, 233] width 44 height 19
click at [484, 232] on button "Submit" at bounding box center [483, 233] width 44 height 19
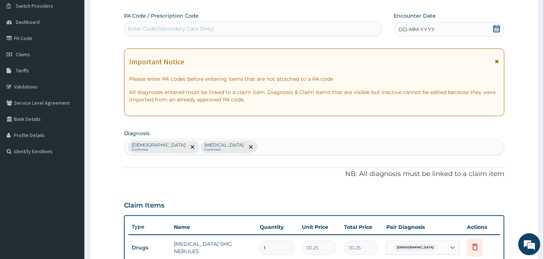
scroll to position [0, 0]
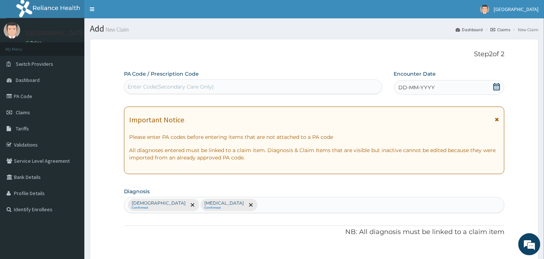
click at [497, 87] on icon at bounding box center [496, 86] width 7 height 7
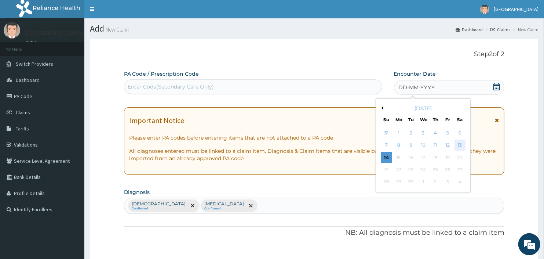
click at [461, 147] on div "13" at bounding box center [459, 145] width 11 height 11
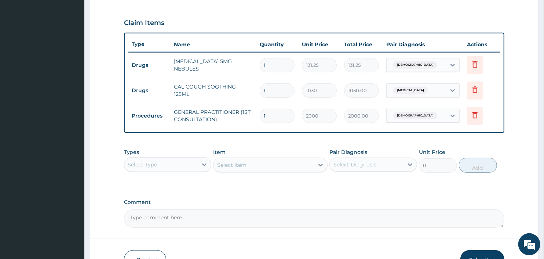
scroll to position [286, 0]
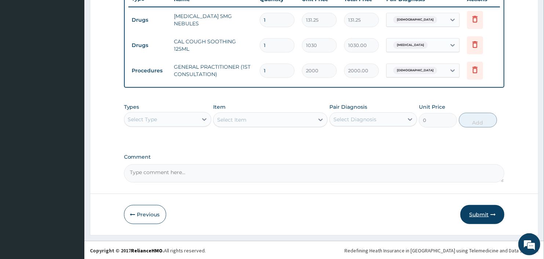
click at [484, 213] on button "Submit" at bounding box center [483, 214] width 44 height 19
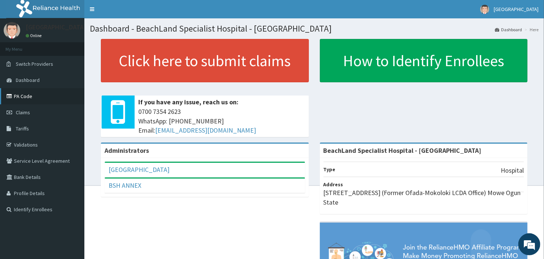
click at [43, 94] on link "PA Code" at bounding box center [42, 96] width 84 height 16
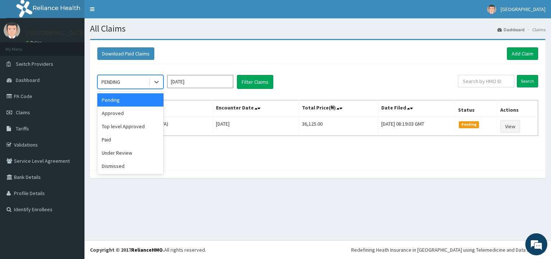
click at [141, 85] on div "PENDING" at bounding box center [123, 82] width 51 height 12
click at [139, 110] on div "Approved" at bounding box center [130, 112] width 66 height 13
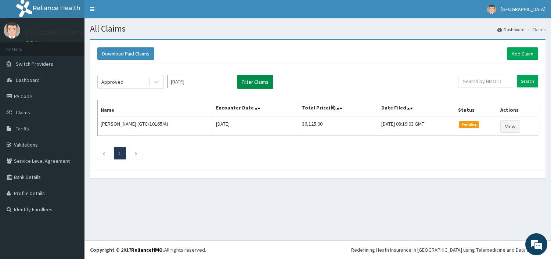
click at [253, 84] on button "Filter Claims" at bounding box center [255, 82] width 36 height 14
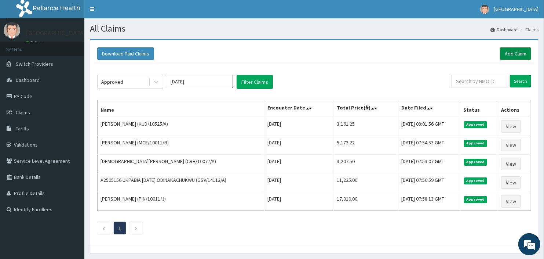
click at [523, 52] on link "Add Claim" at bounding box center [515, 53] width 31 height 12
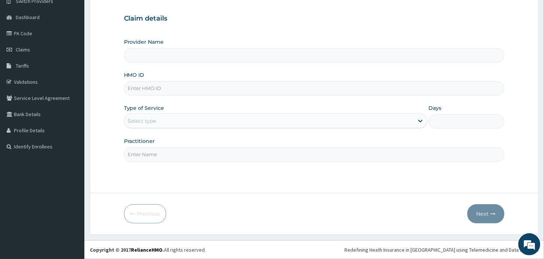
type input "BeachLand Specialist Hospital - Annex"
click at [144, 91] on input "HMO ID" at bounding box center [314, 88] width 381 height 14
type input "WTC/10065/B"
click at [145, 118] on div "Select type" at bounding box center [142, 120] width 28 height 7
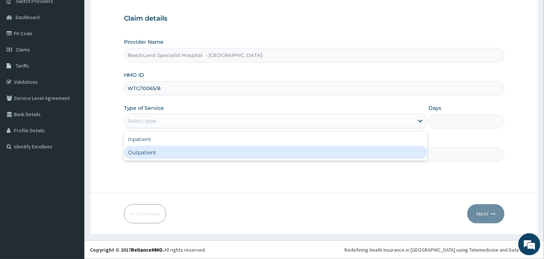
click at [150, 149] on div "Outpatient" at bounding box center [276, 152] width 304 height 13
type input "1"
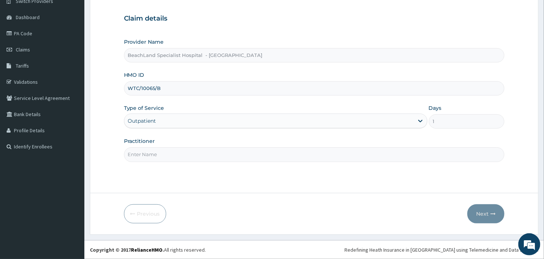
click at [155, 153] on input "Practitioner" at bounding box center [314, 154] width 381 height 14
click at [138, 159] on input "Practitioner" at bounding box center [314, 154] width 381 height 14
type input "DR AJALA"
click at [484, 211] on button "Next" at bounding box center [486, 213] width 37 height 19
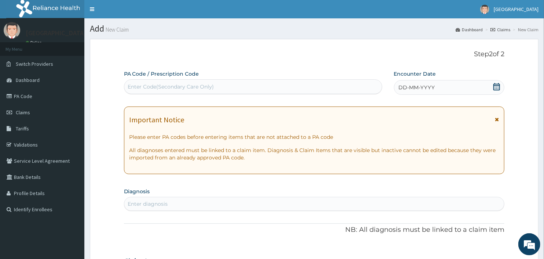
click at [156, 87] on div "Enter Code(Secondary Care Only)" at bounding box center [171, 86] width 86 height 7
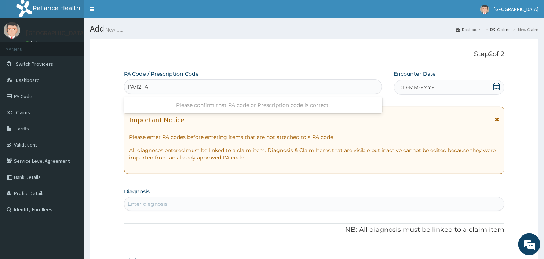
type input "PA/12FA17"
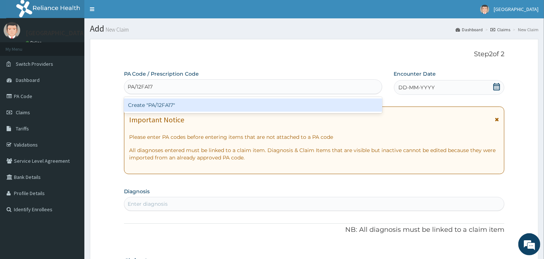
click at [177, 102] on div "Create "PA/12FA17"" at bounding box center [253, 104] width 258 height 13
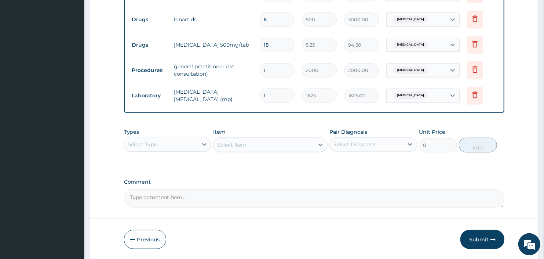
scroll to position [337, 0]
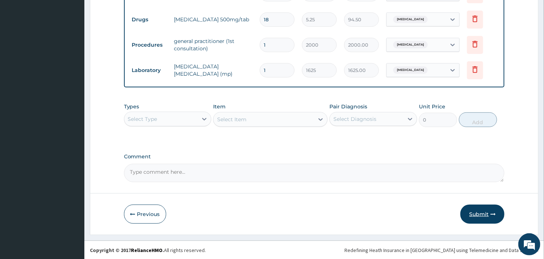
click at [487, 212] on button "Submit" at bounding box center [483, 213] width 44 height 19
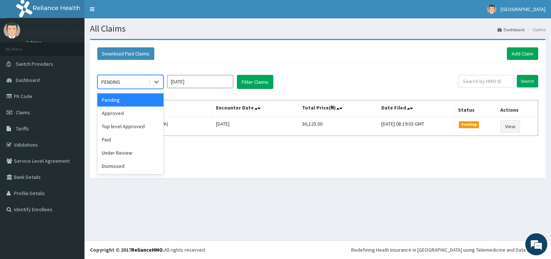
click at [113, 83] on div "PENDING" at bounding box center [110, 81] width 19 height 7
click at [121, 115] on div "Approved" at bounding box center [130, 112] width 66 height 13
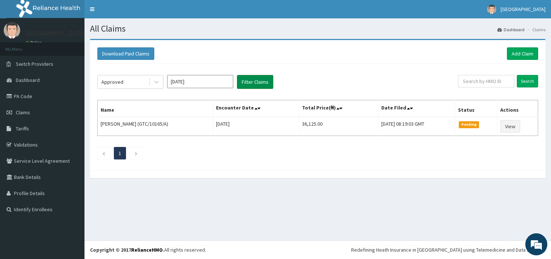
click at [258, 85] on button "Filter Claims" at bounding box center [255, 82] width 36 height 14
